Goal: Navigation & Orientation: Find specific page/section

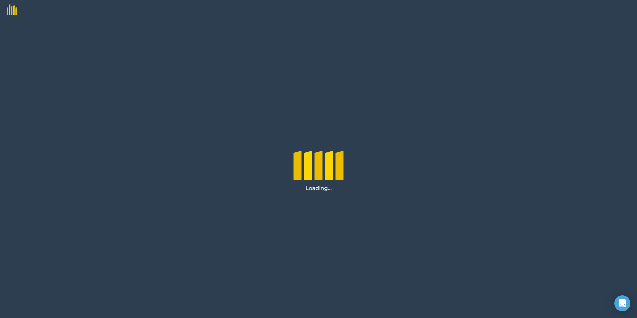
click at [184, 109] on div "Loading..." at bounding box center [318, 169] width 637 height 298
